Goal: Task Accomplishment & Management: Manage account settings

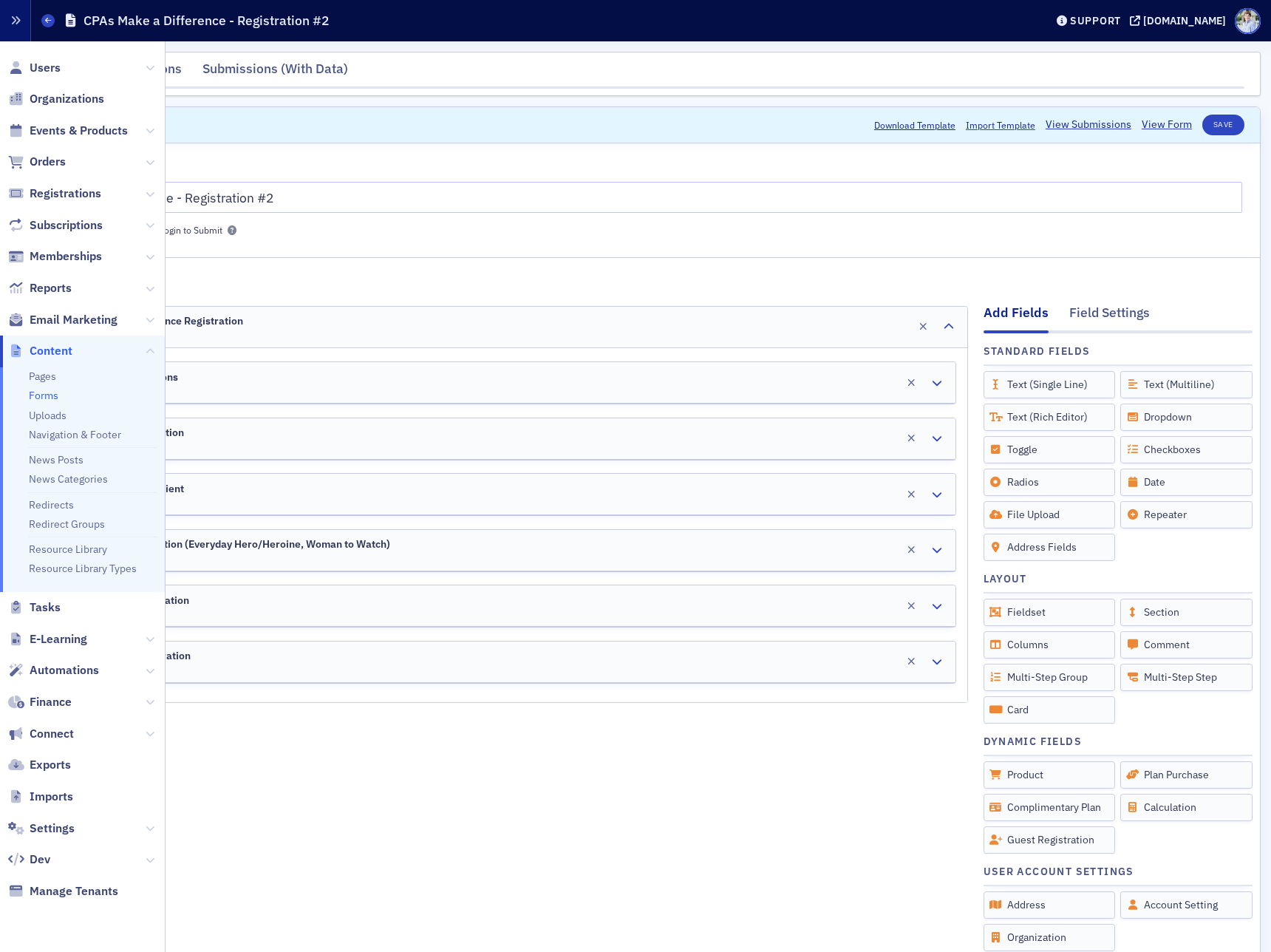
click at [25, 20] on button "button" at bounding box center [15, 20] width 31 height 41
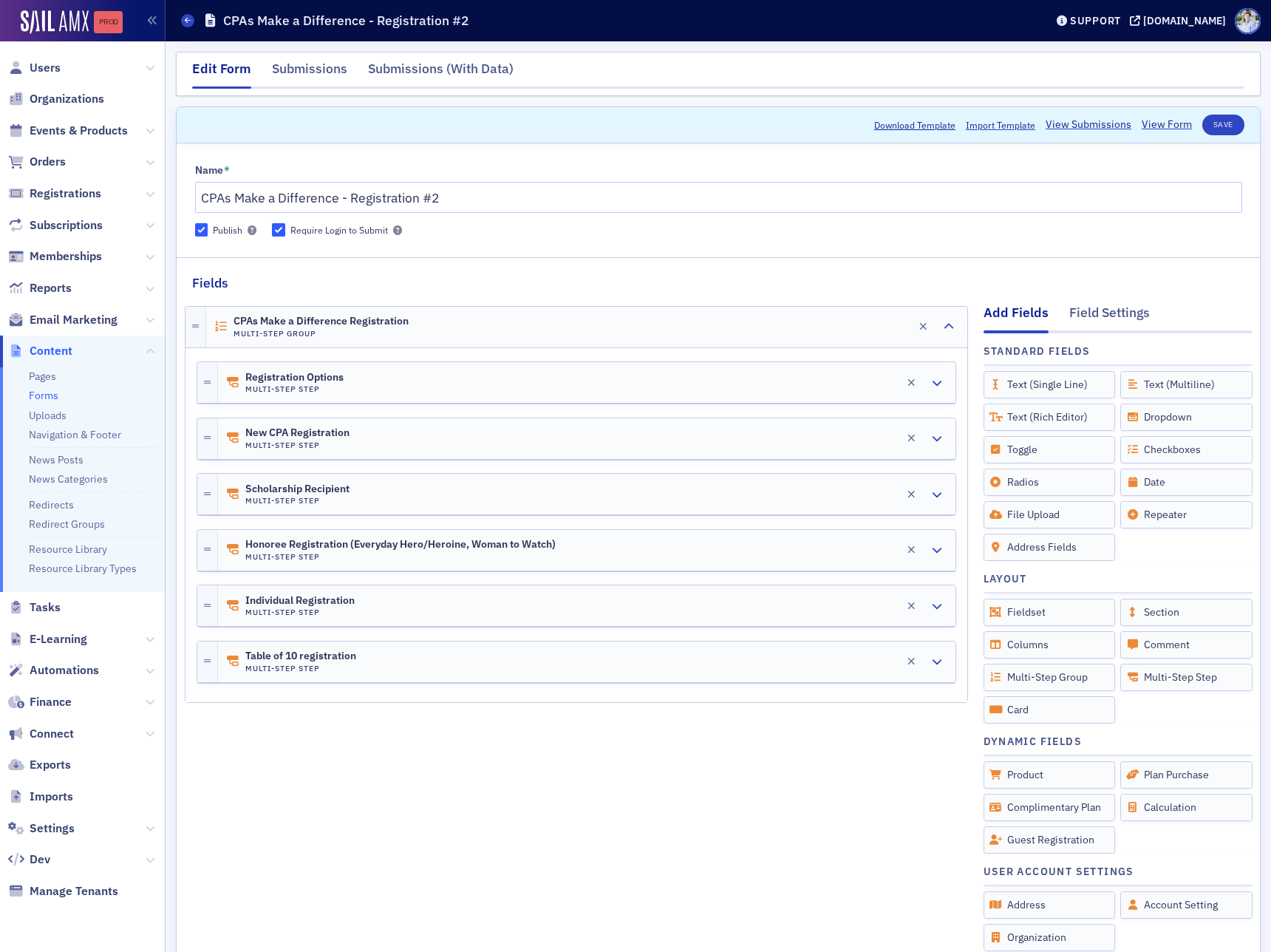
click at [115, 12] on link "Prod" at bounding box center [109, 23] width 29 height 23
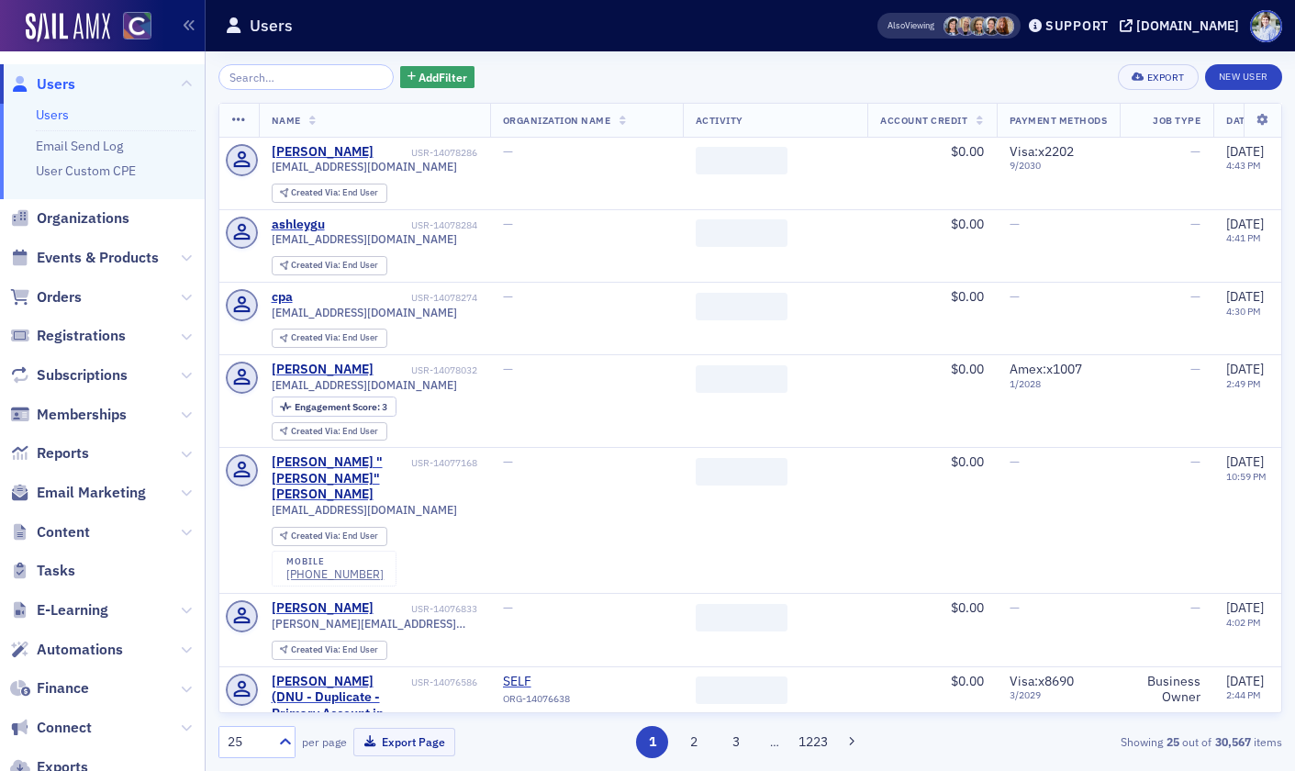
drag, startPoint x: 72, startPoint y: 453, endPoint x: 106, endPoint y: 449, distance: 33.4
click at [72, 453] on span "Reports" at bounding box center [63, 453] width 52 height 20
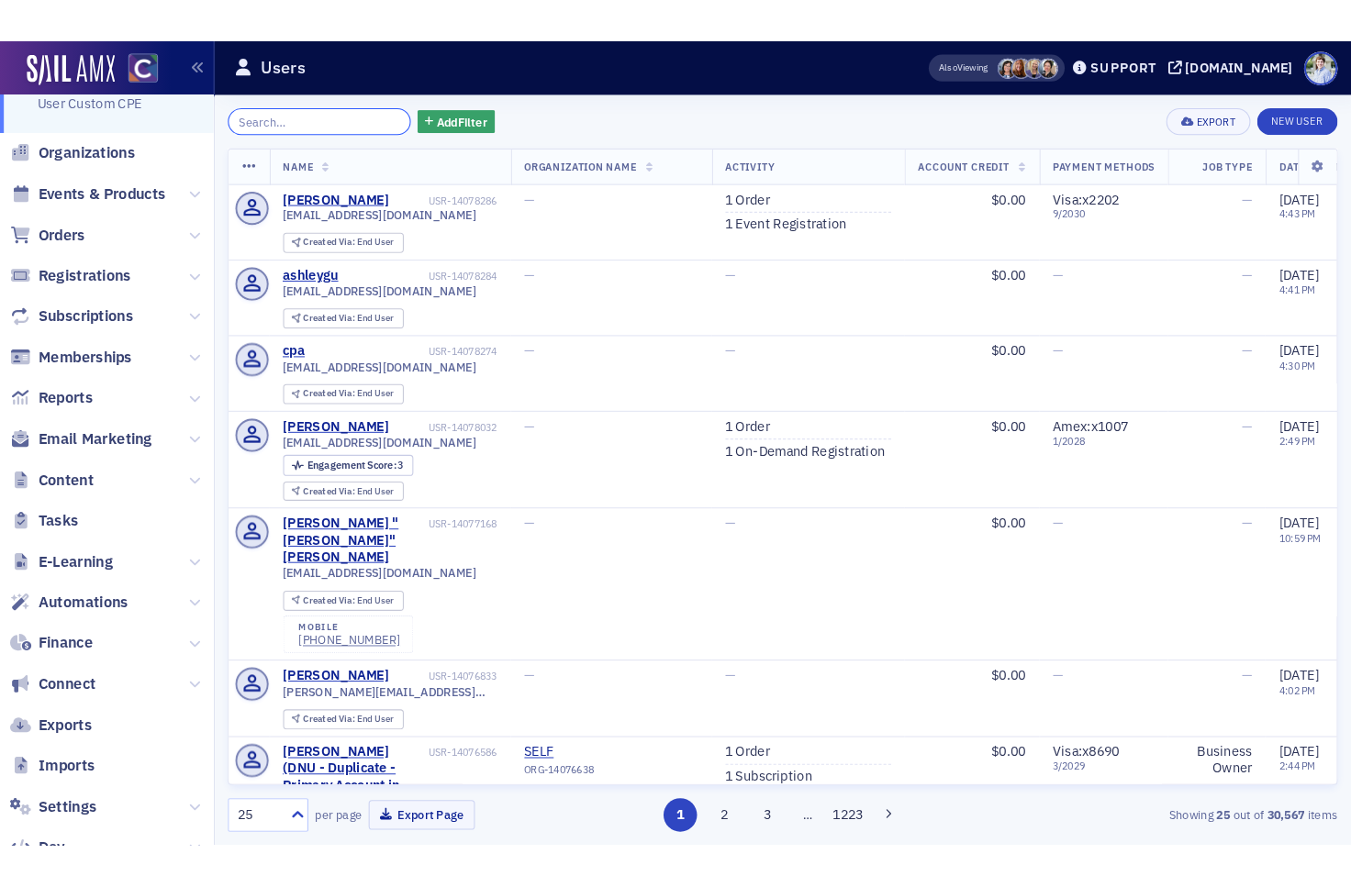
scroll to position [113, 0]
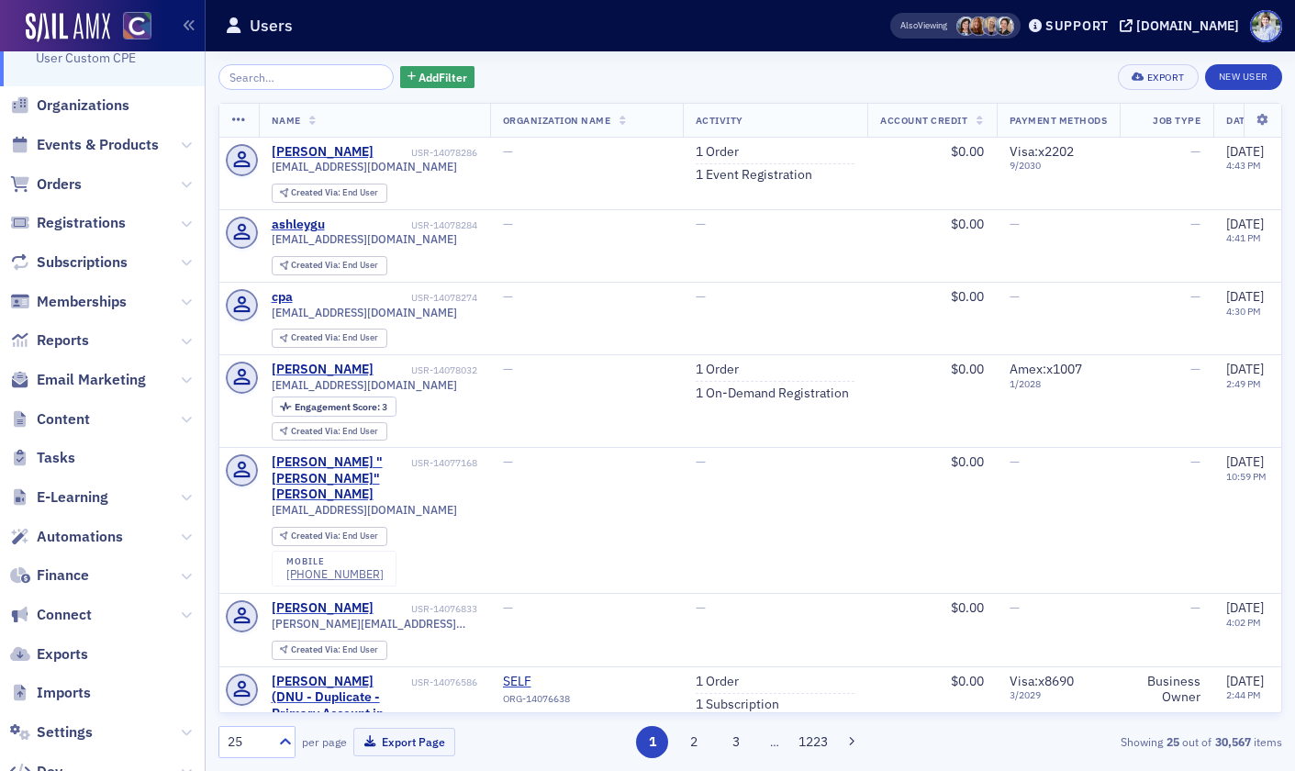
drag, startPoint x: 69, startPoint y: 537, endPoint x: 88, endPoint y: 509, distance: 33.6
click at [69, 536] on span "Automations" at bounding box center [80, 537] width 86 height 20
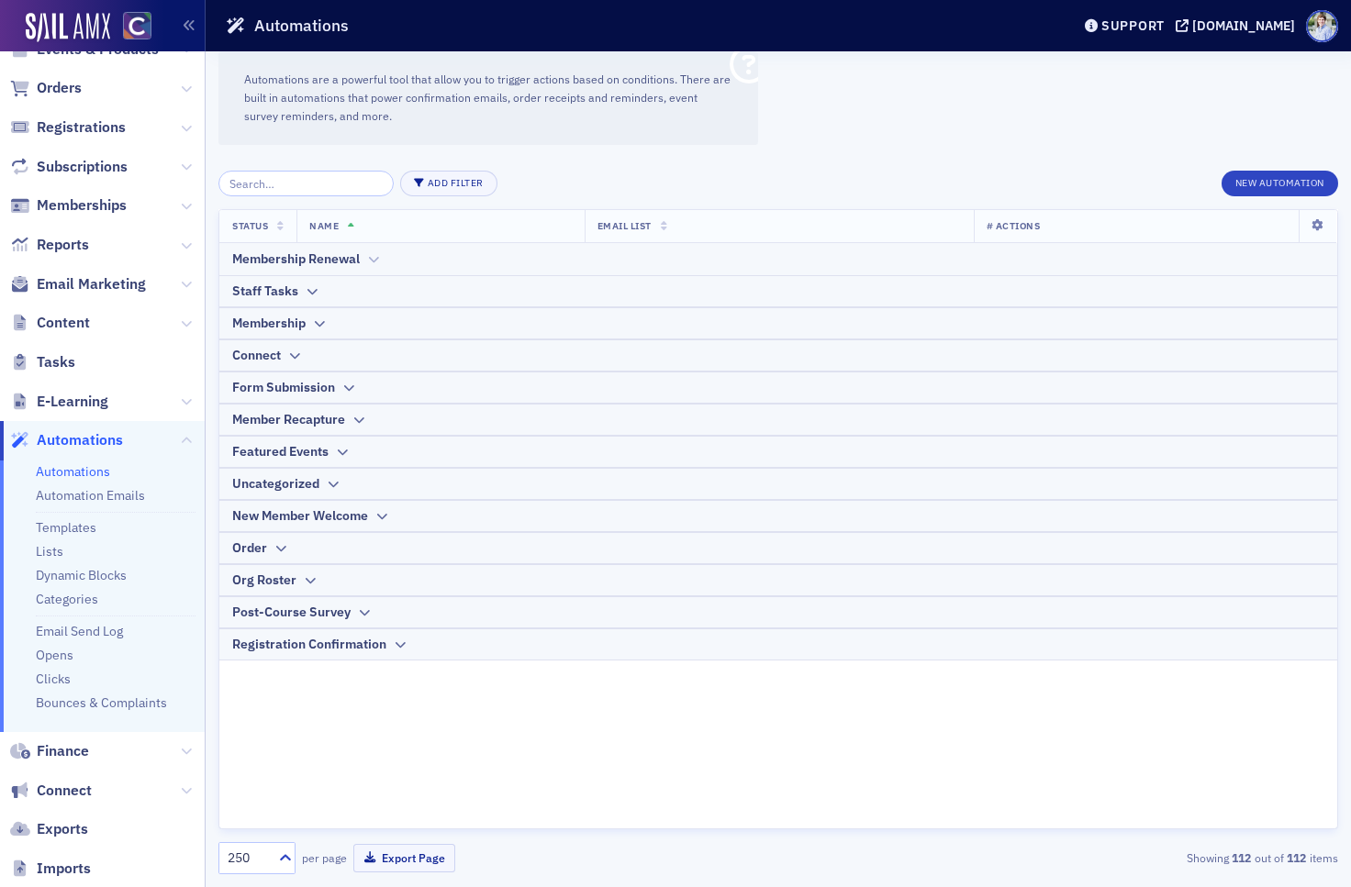
click at [313, 252] on div "Membership Renewal" at bounding box center [296, 259] width 128 height 19
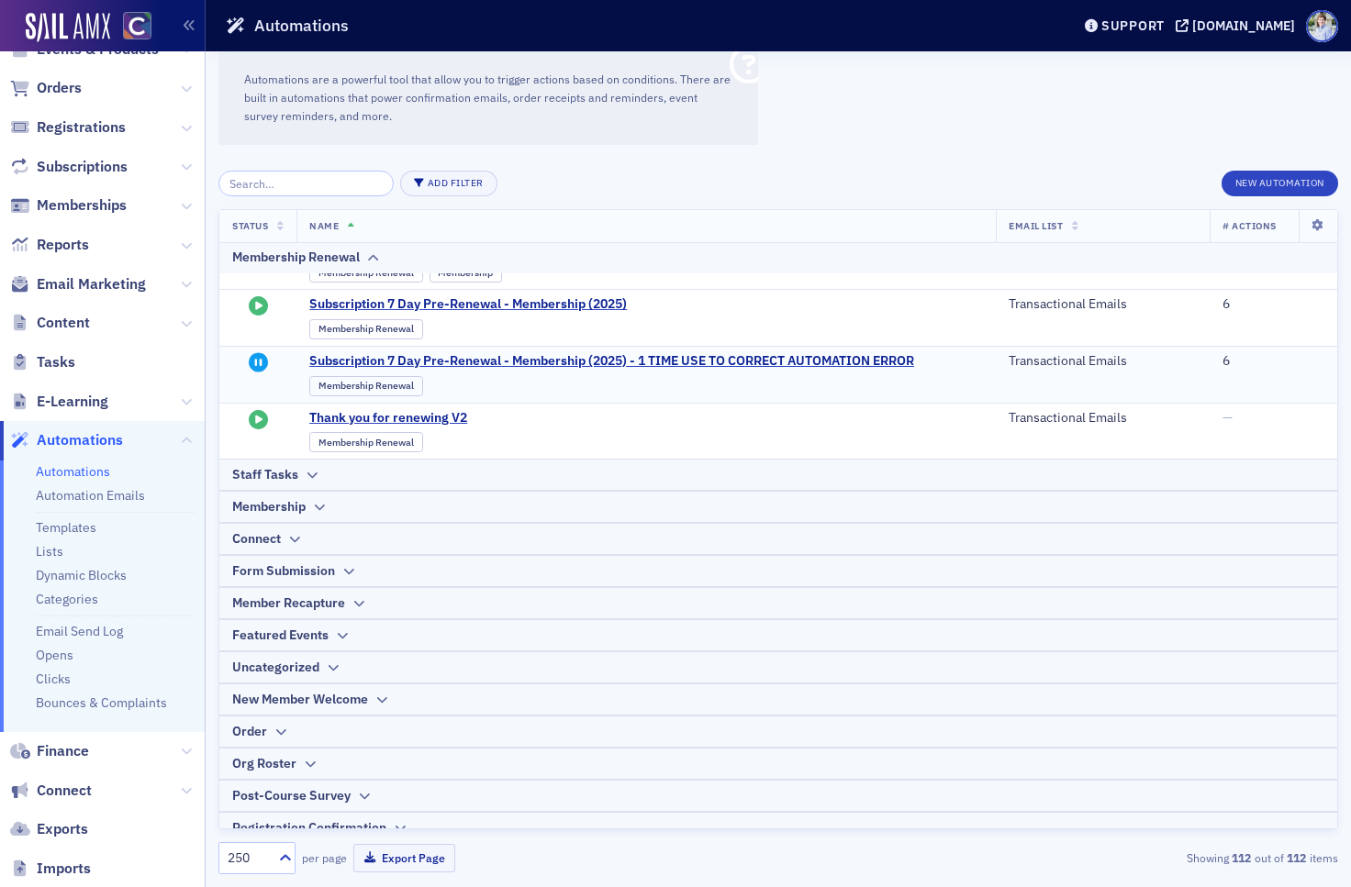
scroll to position [907, 0]
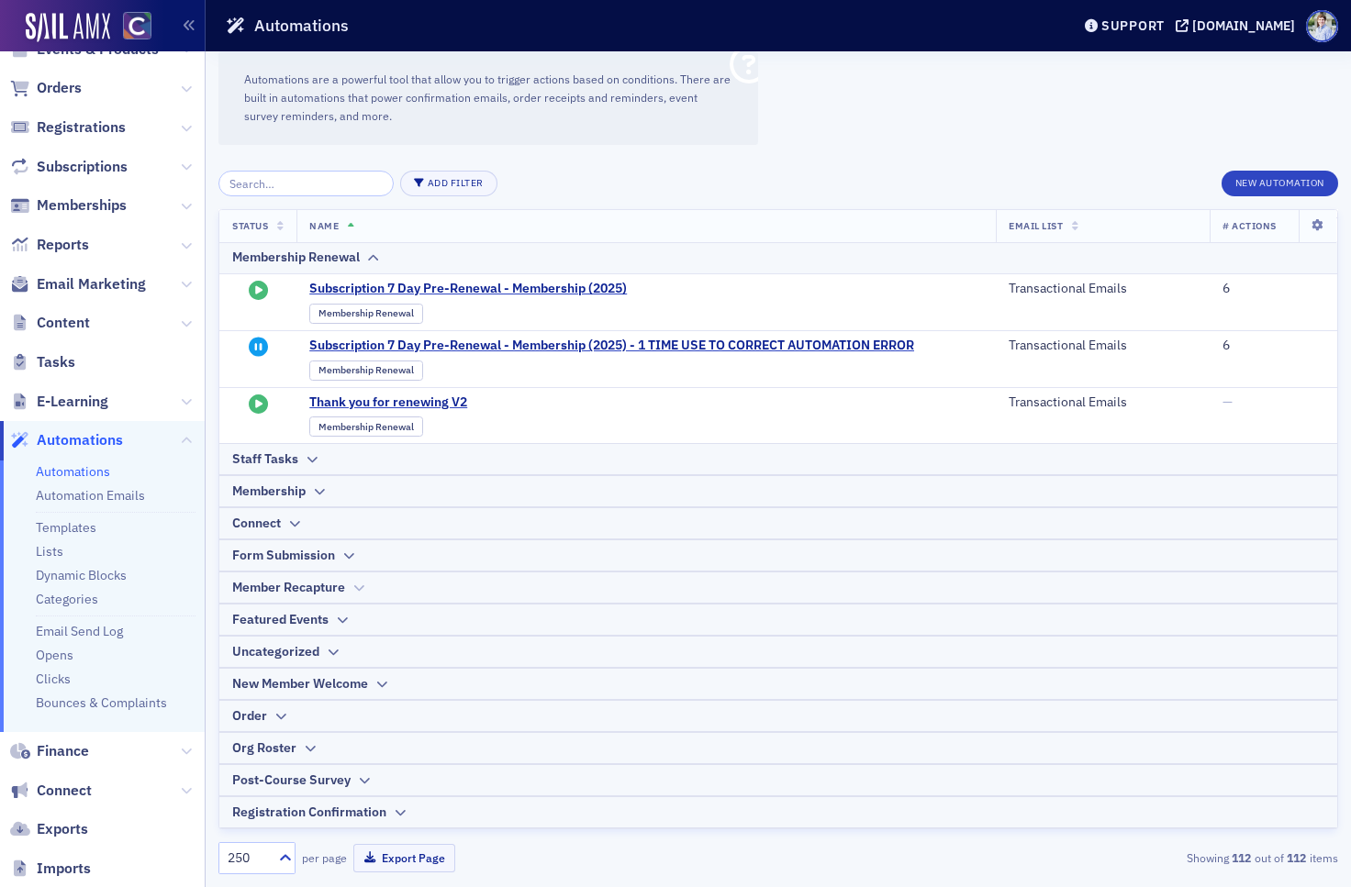
click at [313, 585] on div "Member Recapture" at bounding box center [288, 587] width 113 height 19
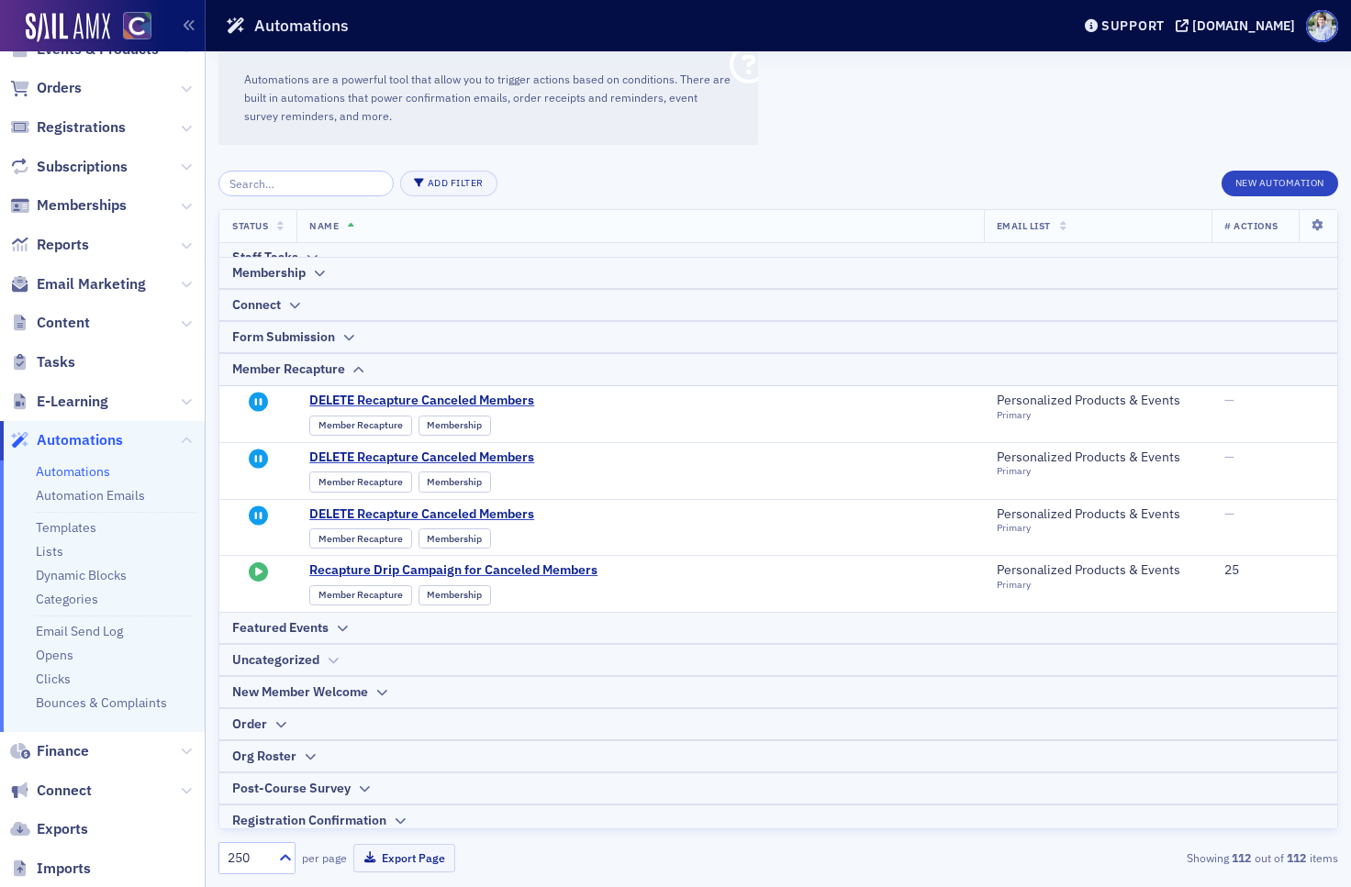
scroll to position [1132, 0]
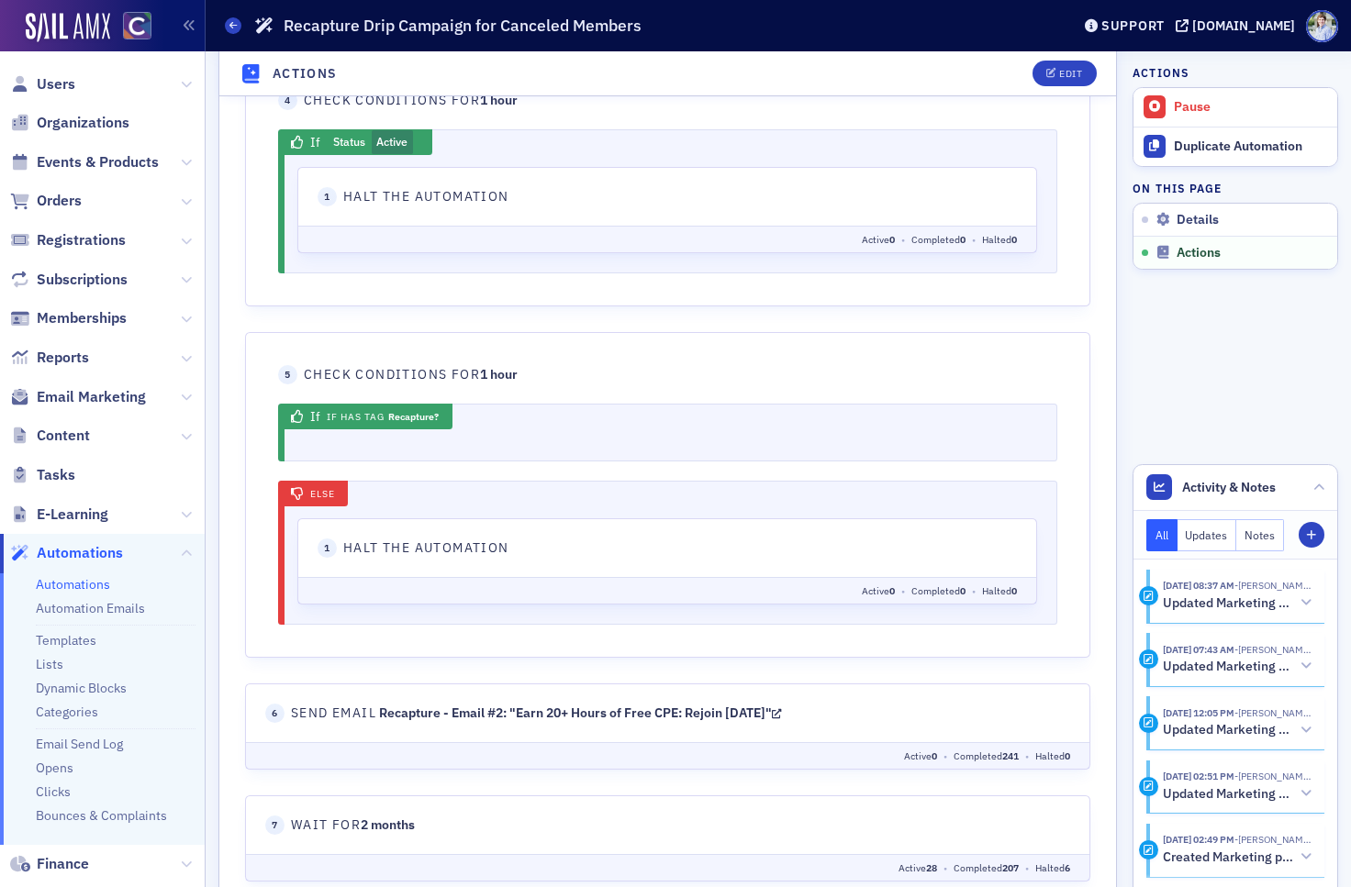
scroll to position [1283, 0]
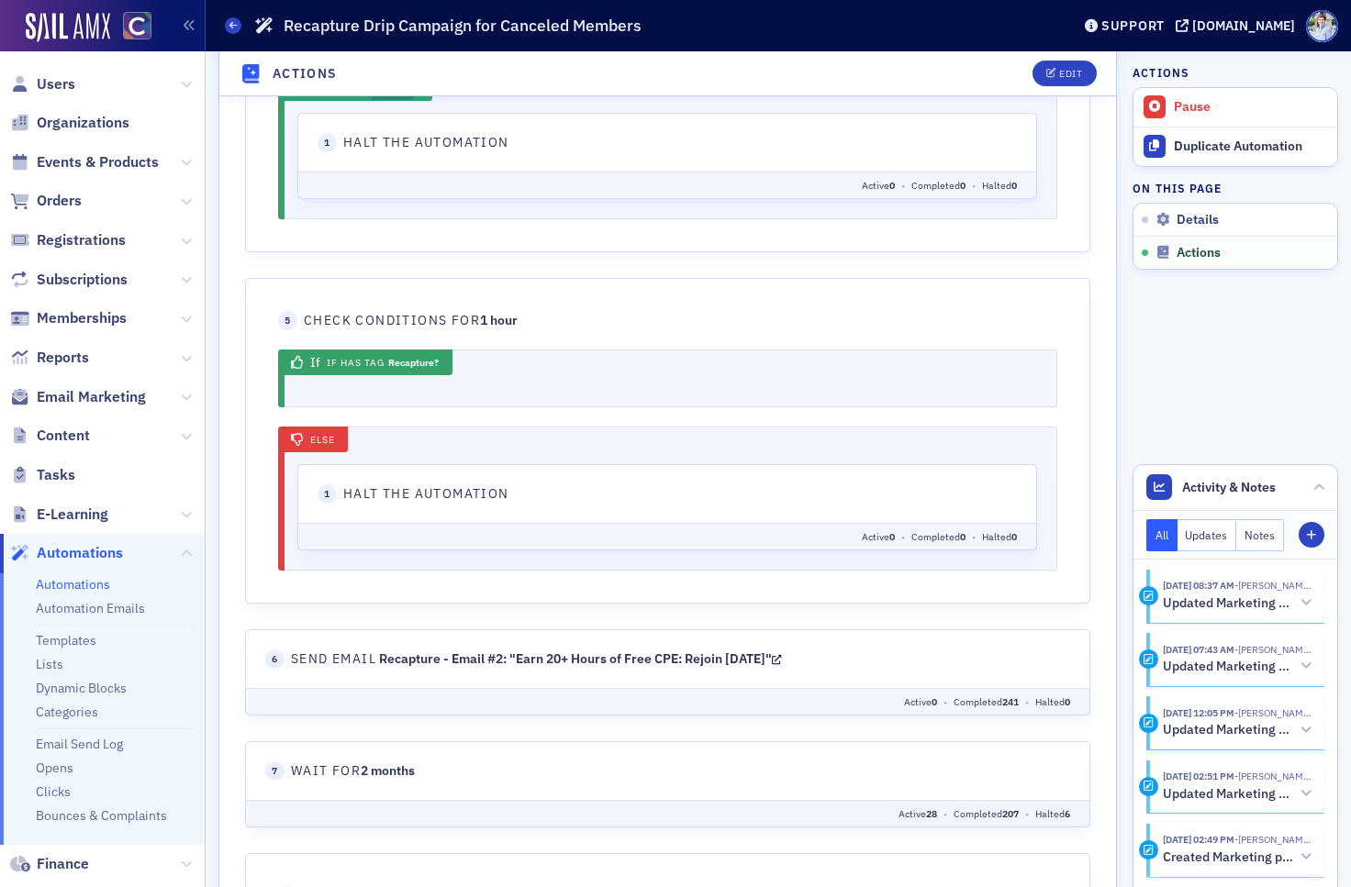
click at [578, 659] on link "Recapture - Email #2: "Earn 20+ Hours of Free CPE: Rejoin Today"" at bounding box center [580, 660] width 403 height 17
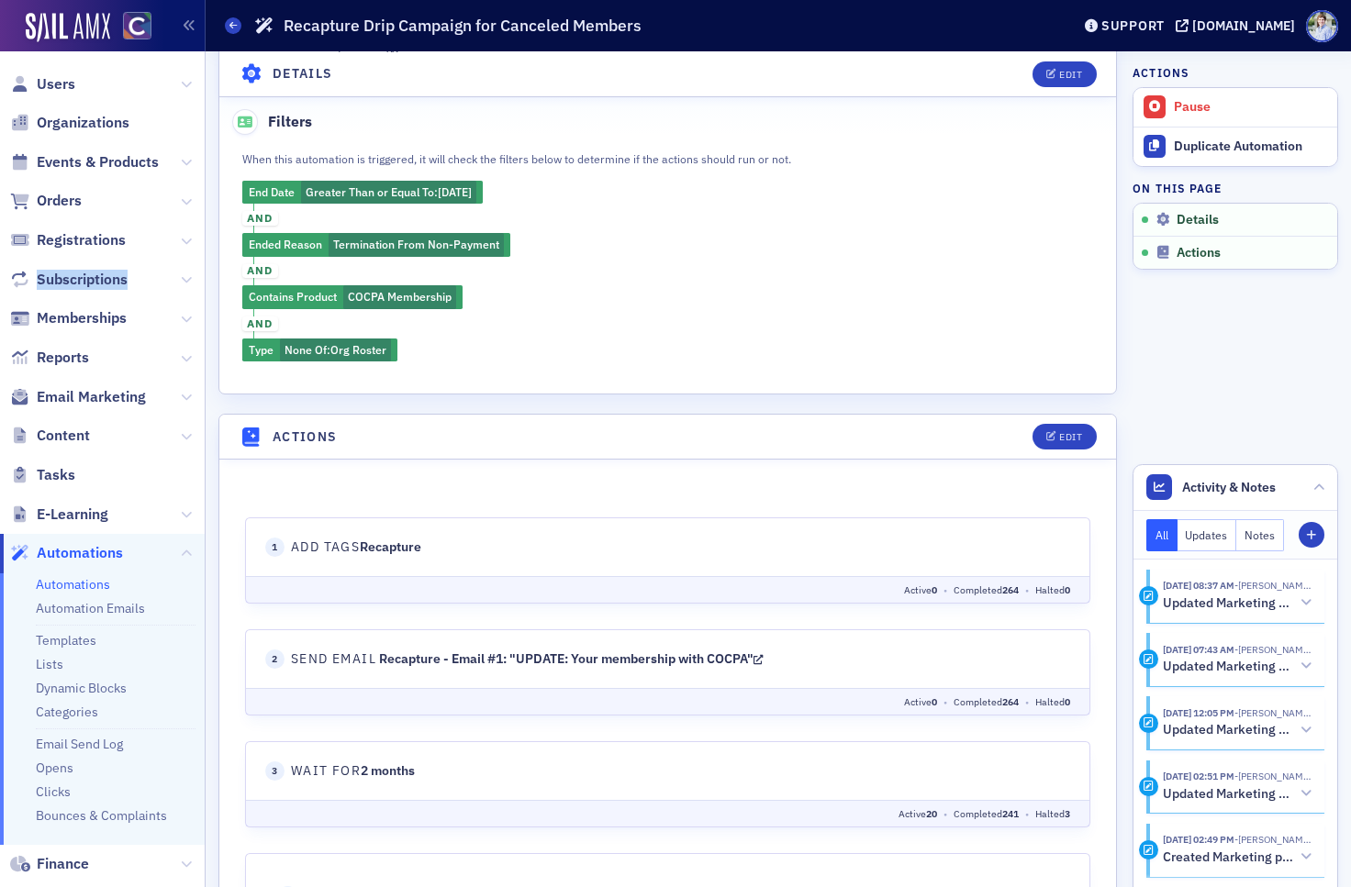
scroll to position [440, 0]
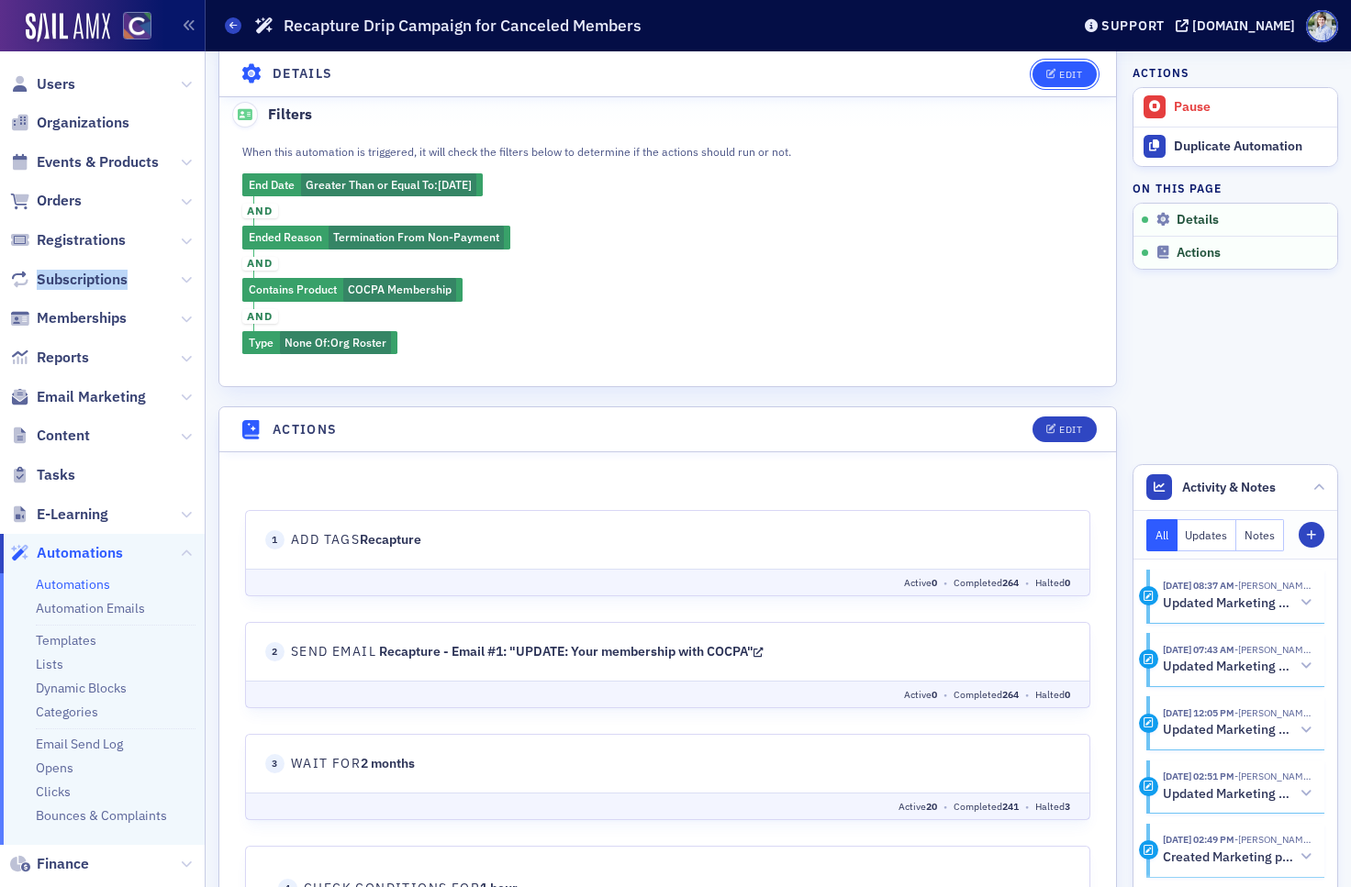
click at [1075, 69] on div "Edit" at bounding box center [1070, 74] width 23 height 10
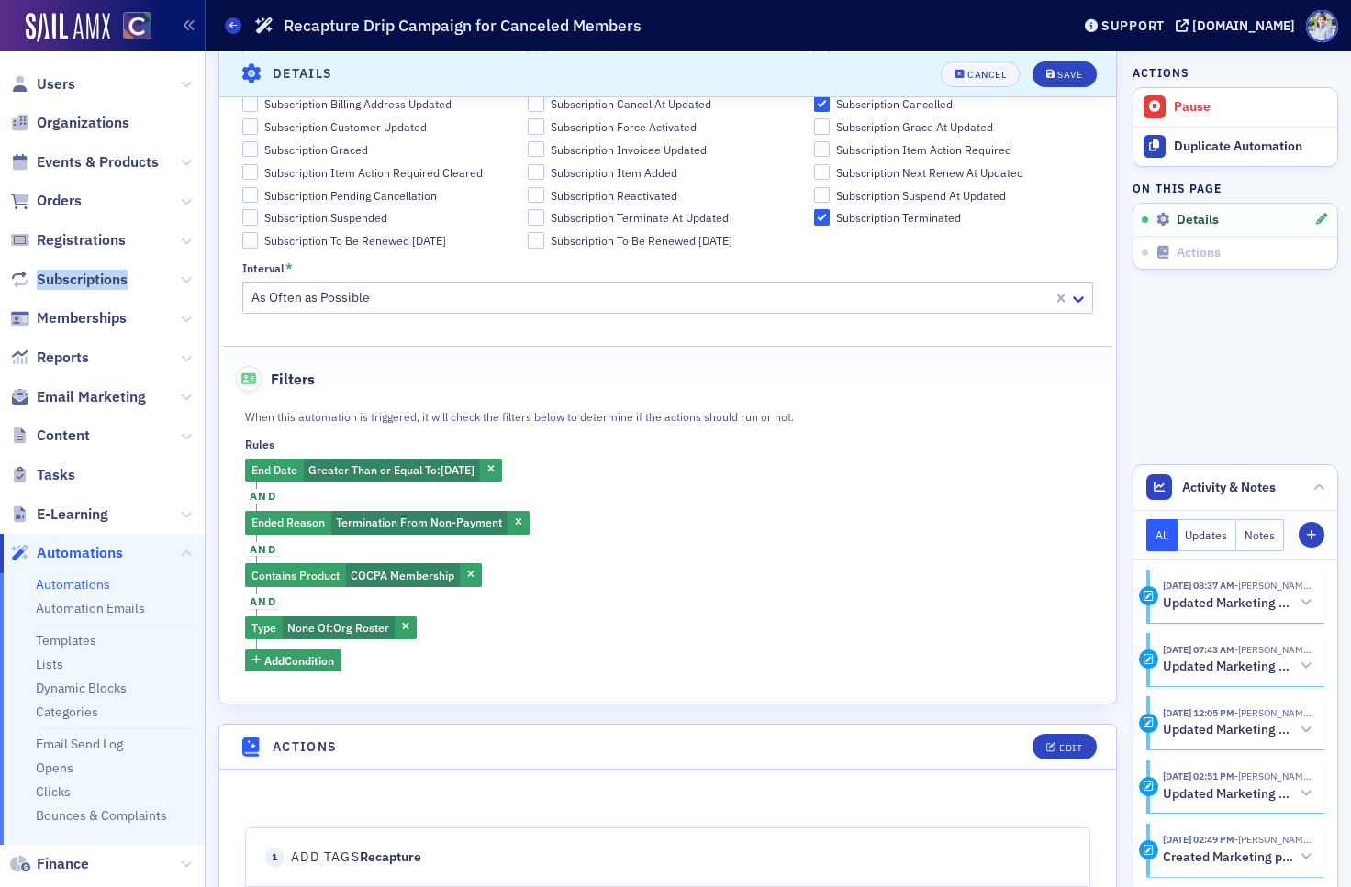
scroll to position [857, 0]
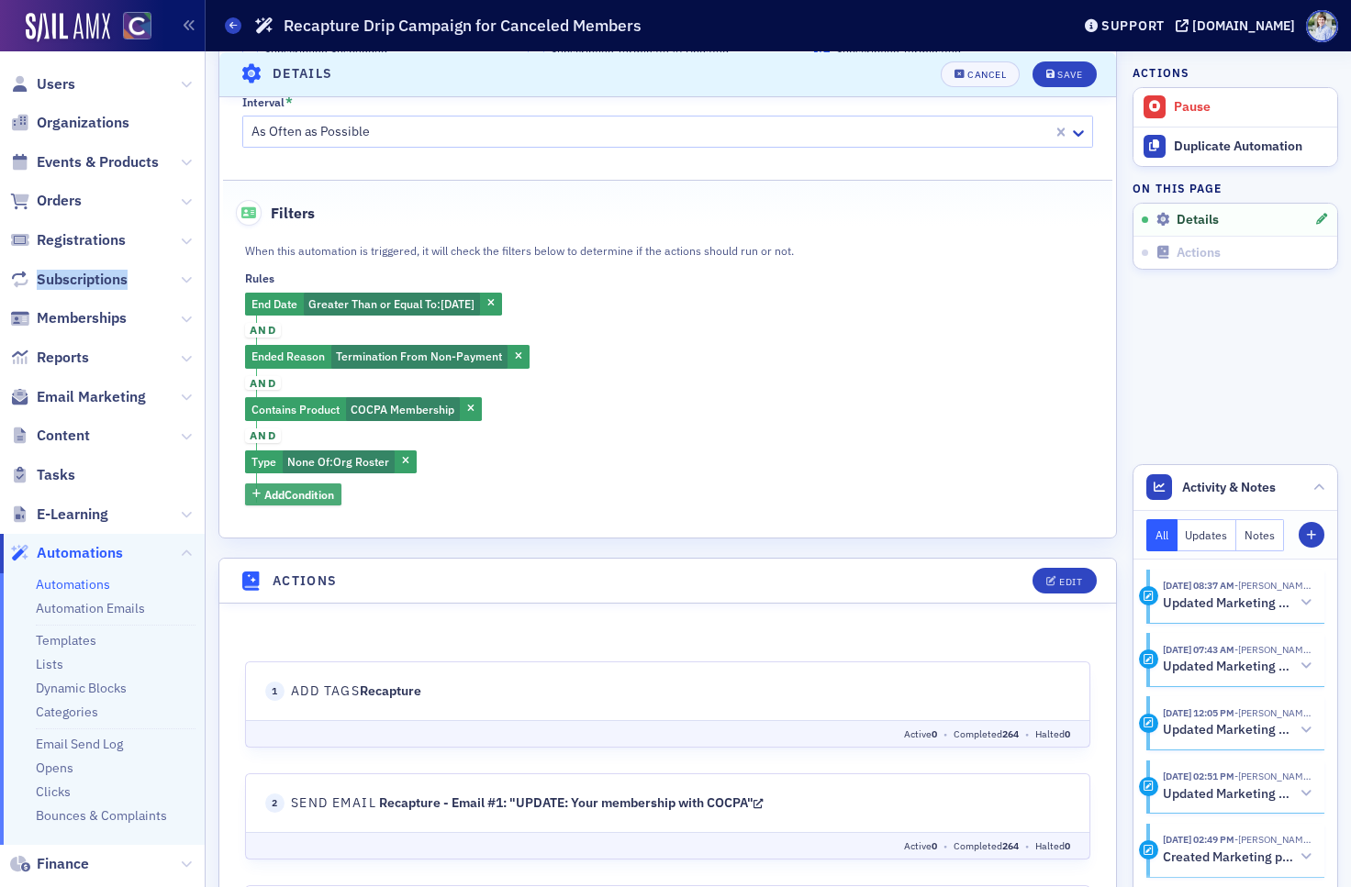
click at [312, 496] on span "Add Condition" at bounding box center [299, 494] width 70 height 17
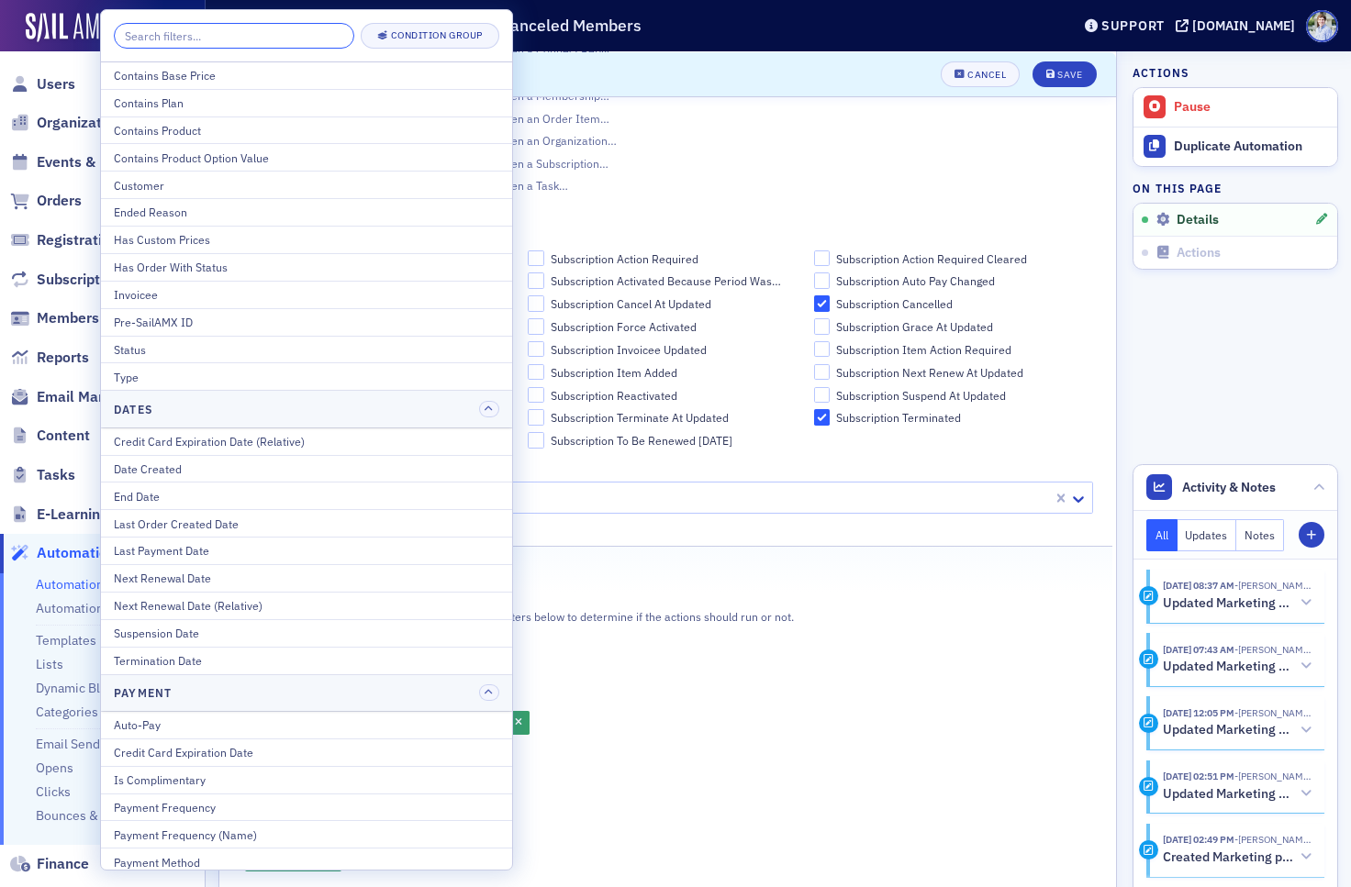
scroll to position [718, 0]
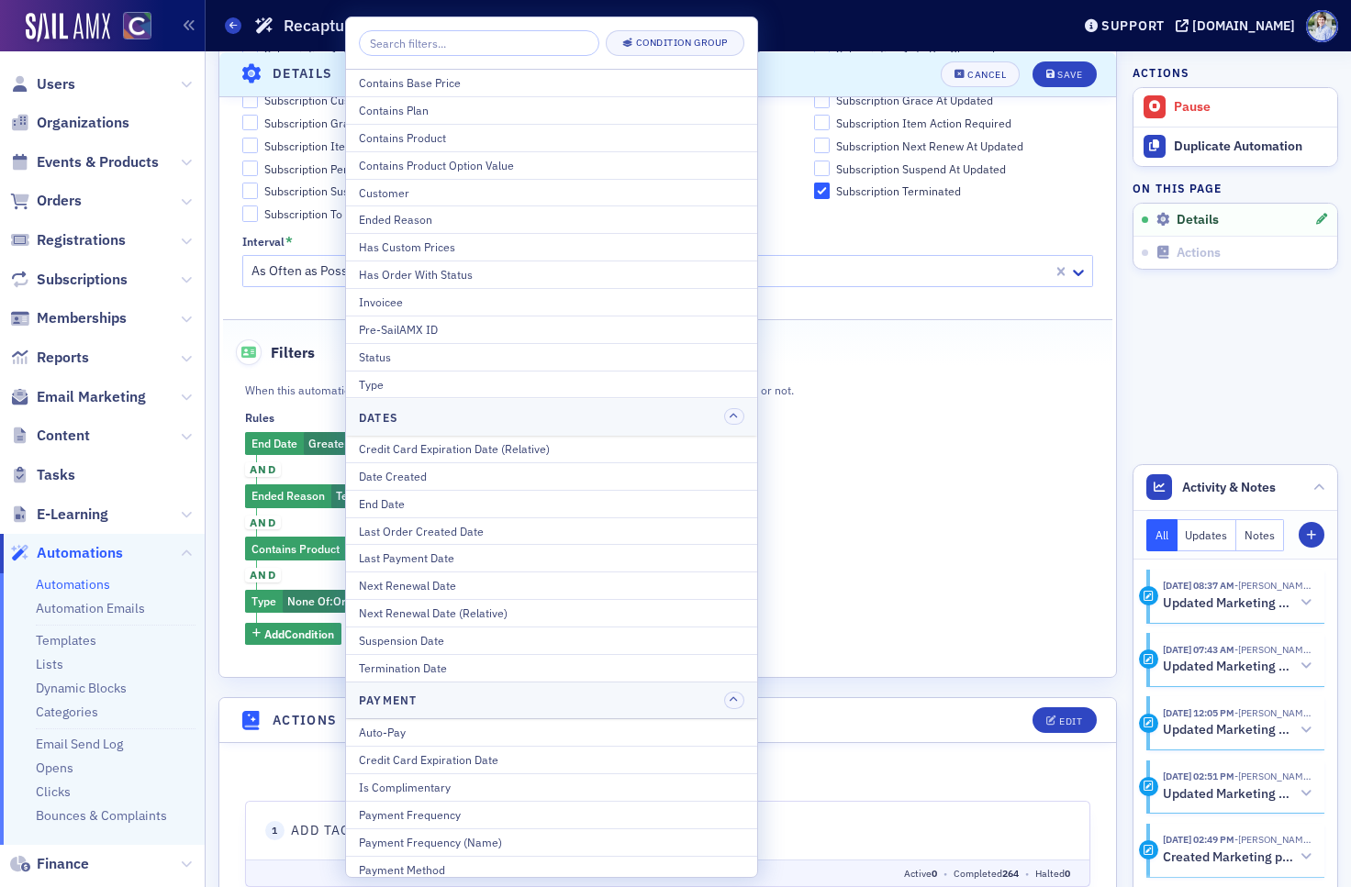
click at [994, 496] on div "End Date Greater Than or Equal To : 10/20/2023 and Ended Reason Termination Fro…" at bounding box center [667, 539] width 845 height 214
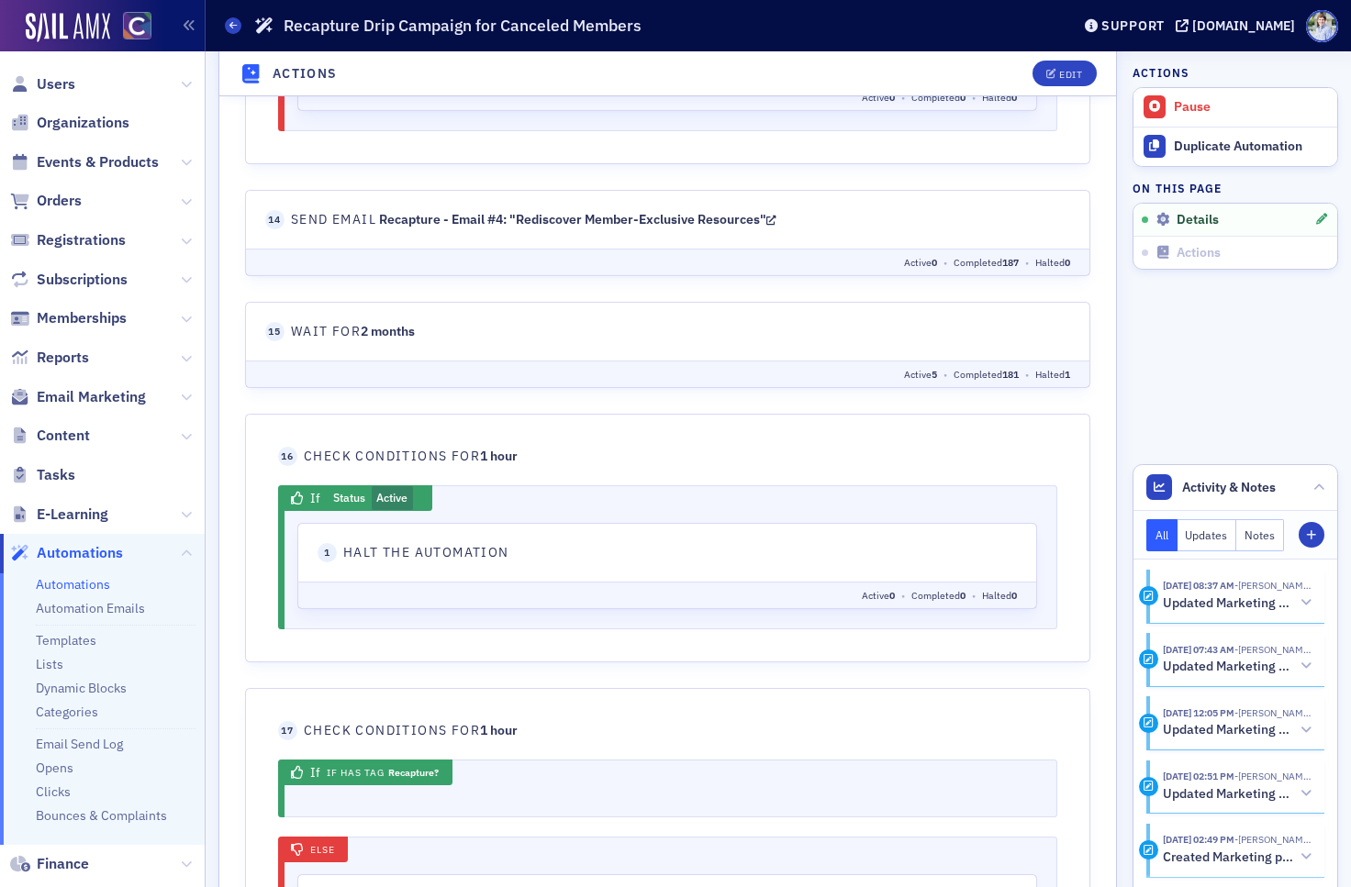
scroll to position [4922, 0]
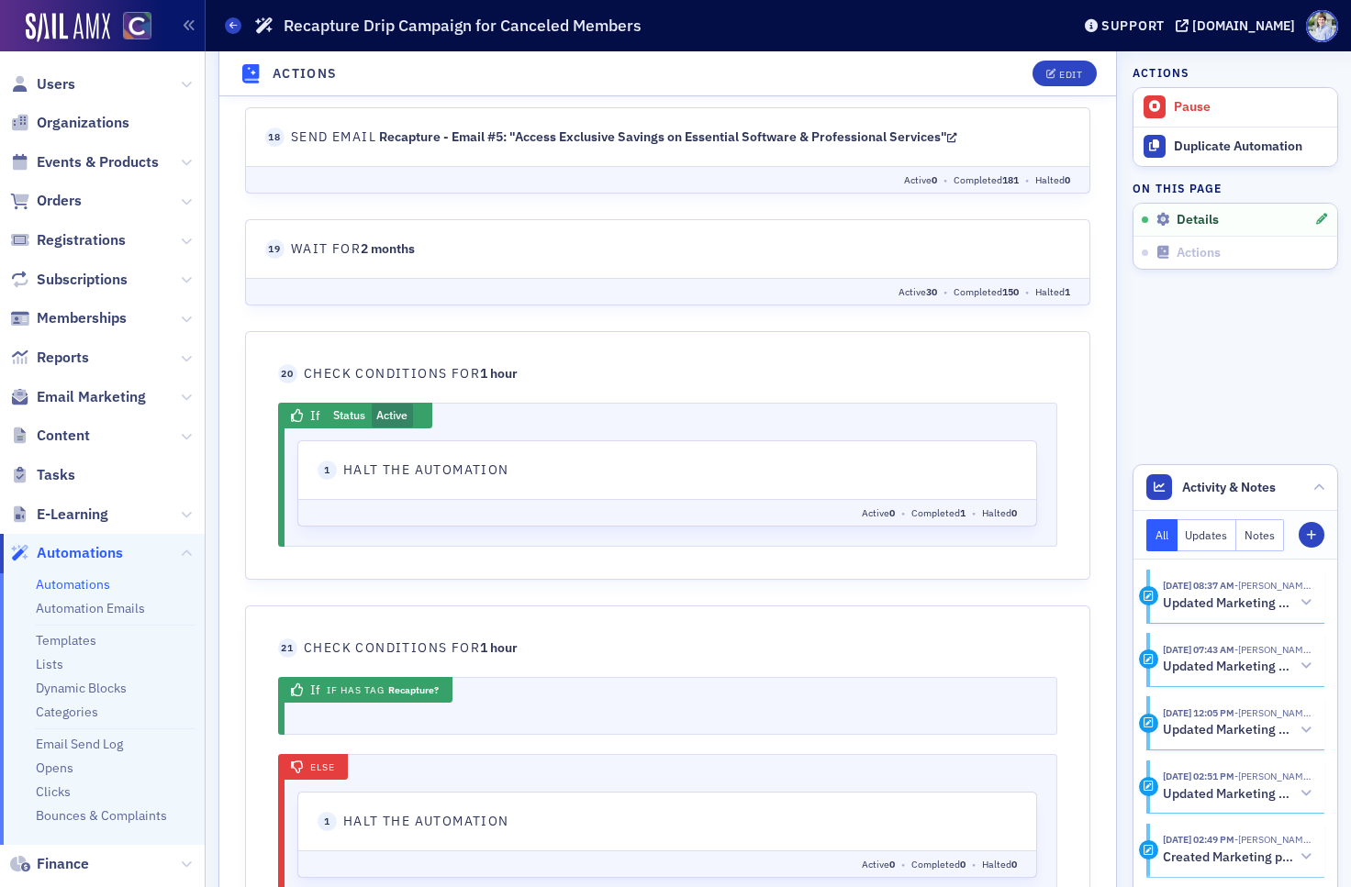
click at [329, 86] on header "Actions Edit" at bounding box center [667, 73] width 897 height 45
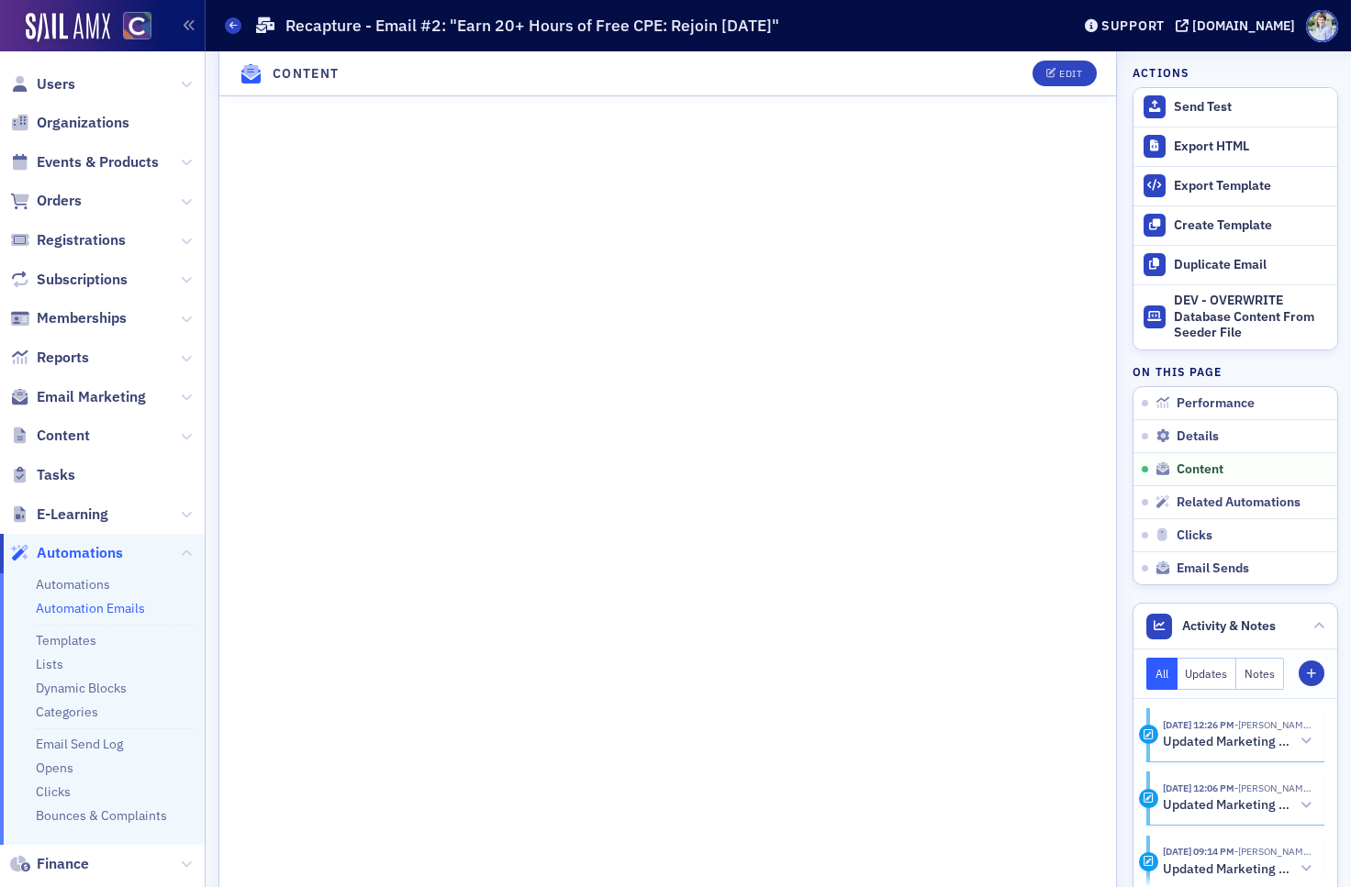
scroll to position [1015, 0]
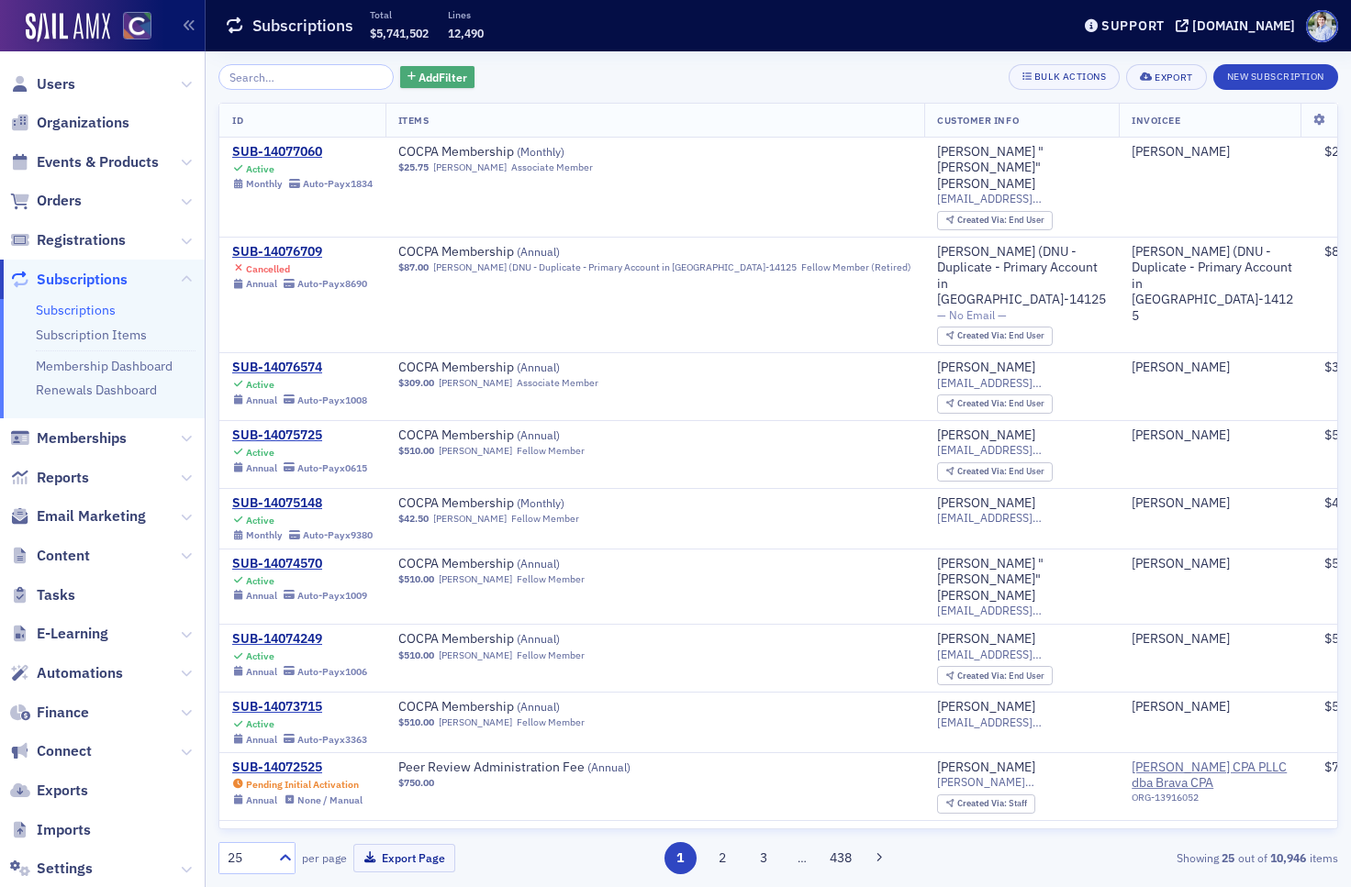
drag, startPoint x: 445, startPoint y: 71, endPoint x: 433, endPoint y: 84, distance: 17.5
click at [445, 71] on span "Add Filter" at bounding box center [442, 77] width 49 height 17
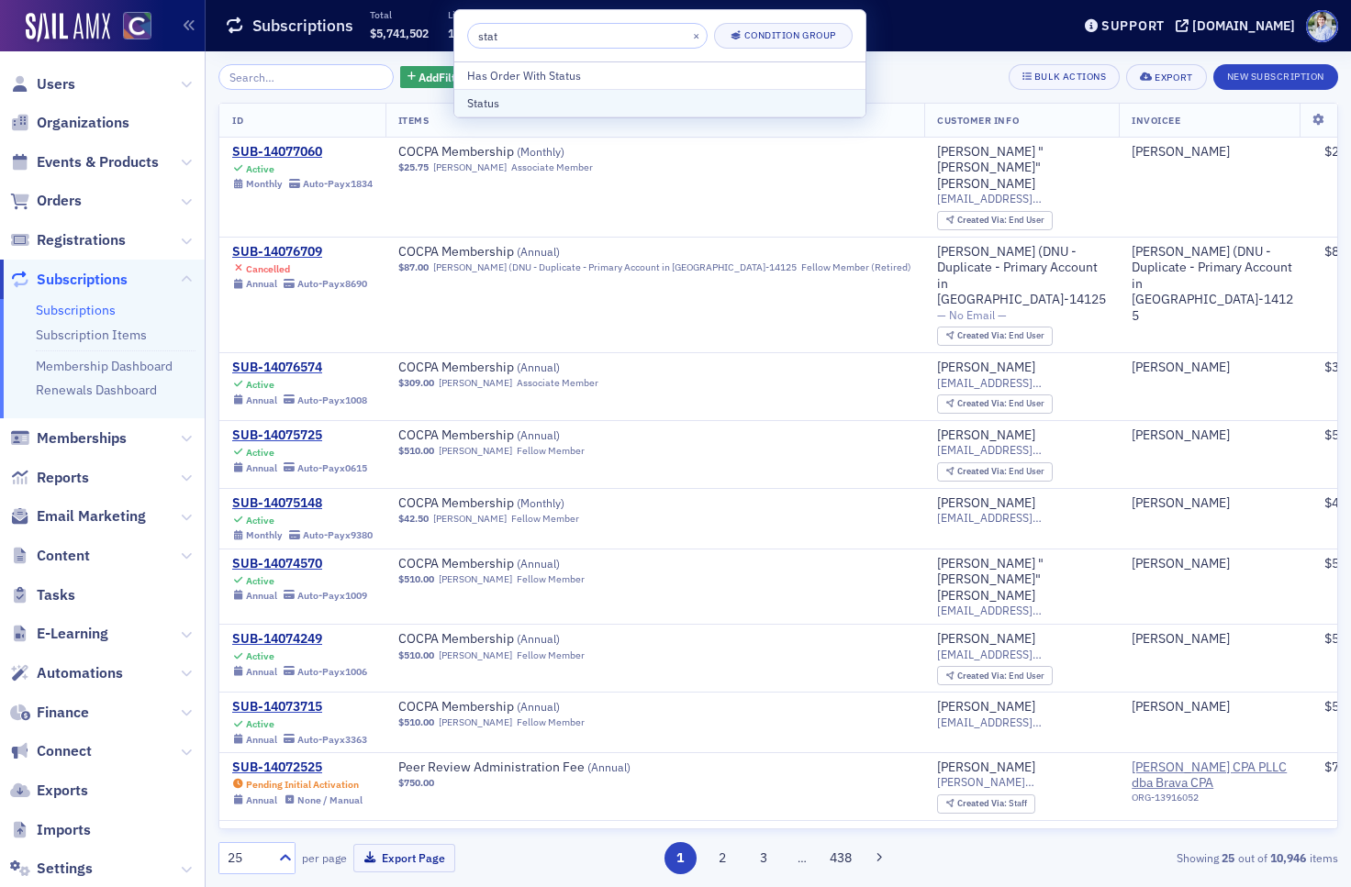
type input "stat"
click at [526, 107] on div "Status" at bounding box center [659, 103] width 385 height 17
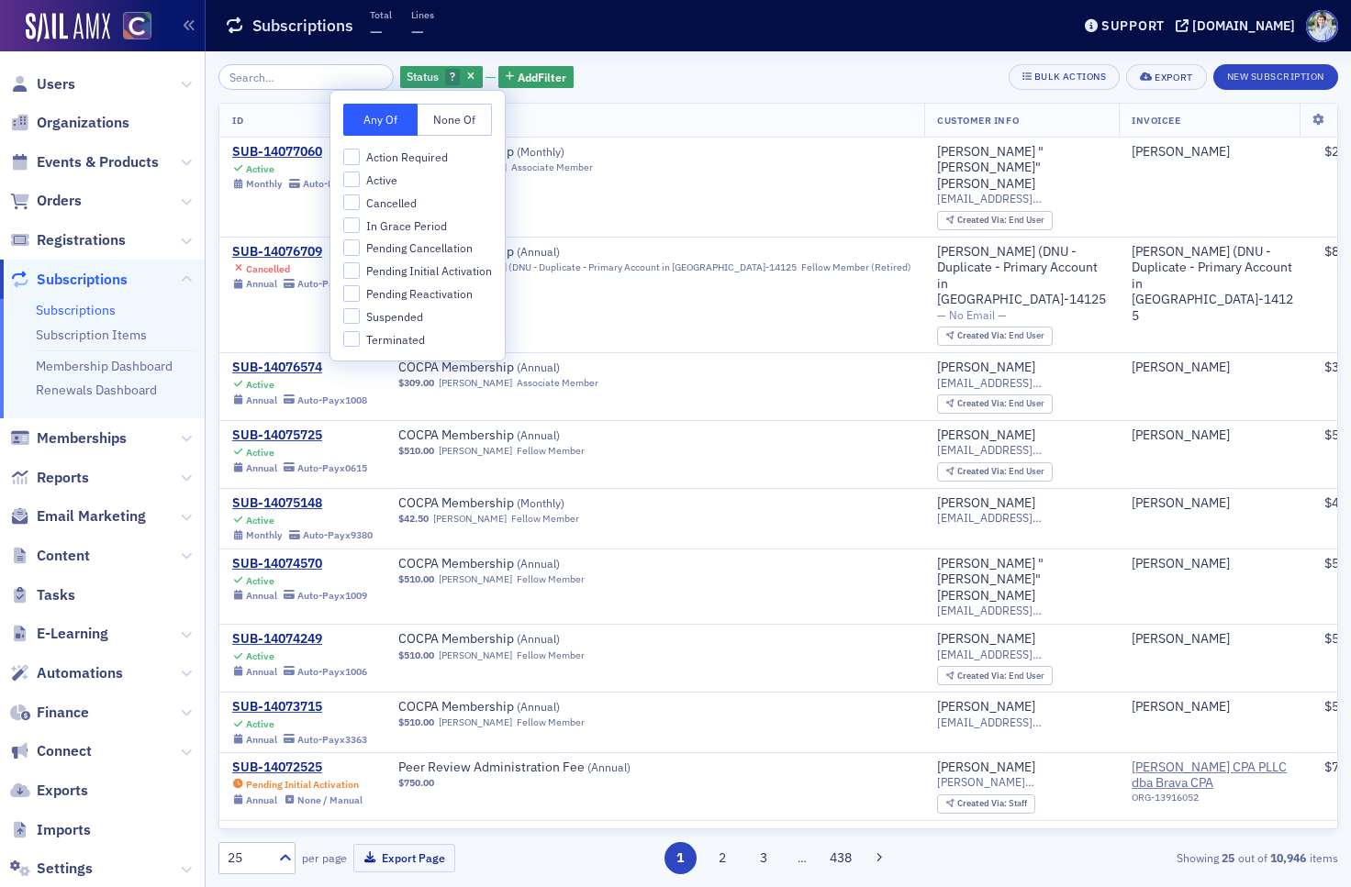
click at [390, 343] on span "Terminated" at bounding box center [395, 340] width 59 height 16
click at [360, 343] on input "Terminated" at bounding box center [351, 339] width 17 height 17
checkbox input "true"
